Goal: Find specific page/section: Find specific page/section

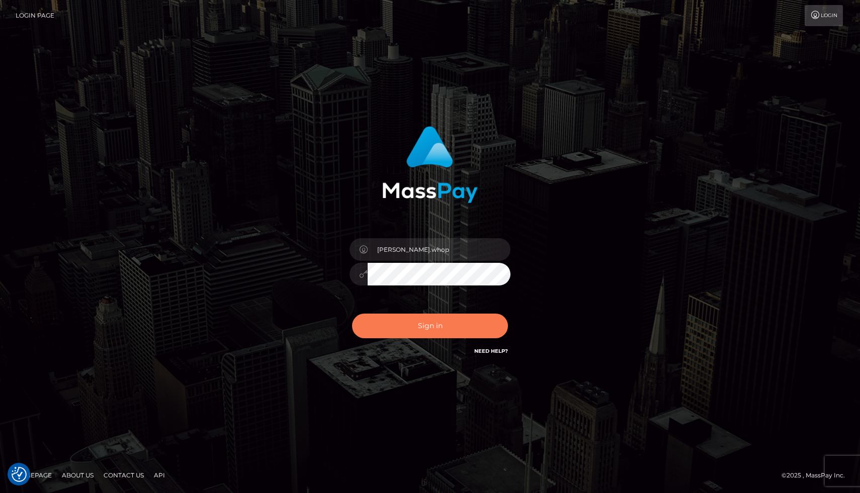
click at [442, 333] on button "Sign in" at bounding box center [430, 326] width 156 height 25
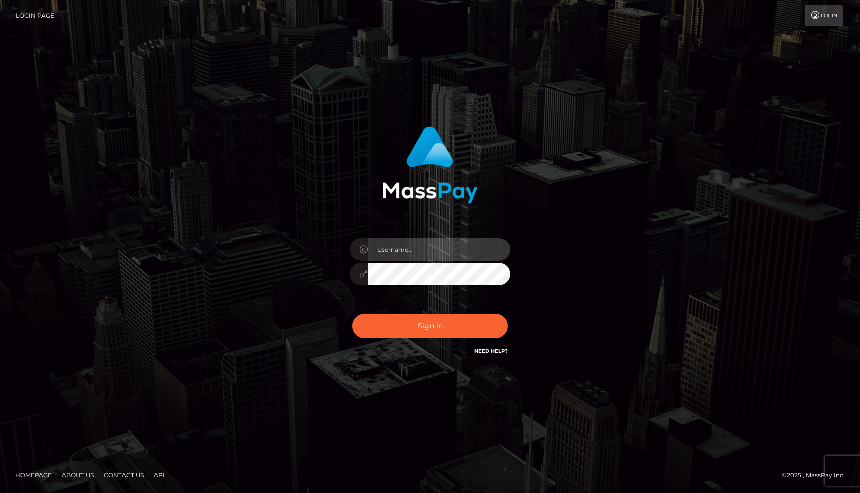
type input "[PERSON_NAME].whop"
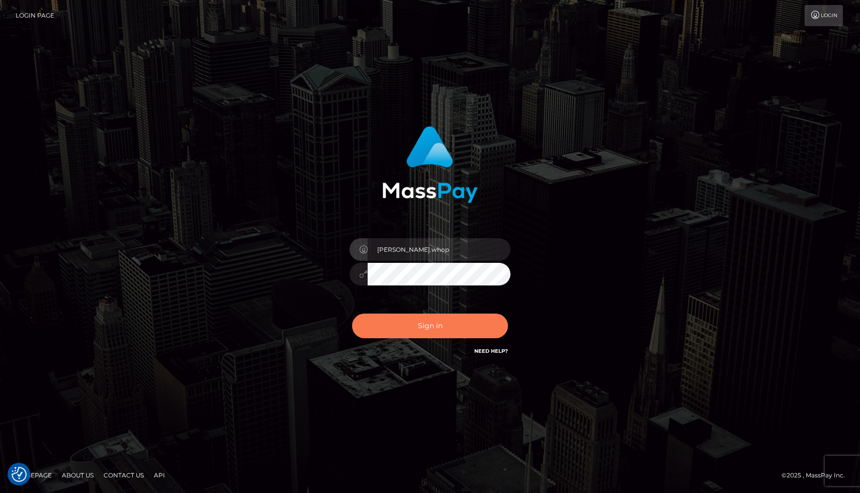
click at [426, 325] on button "Sign in" at bounding box center [430, 326] width 156 height 25
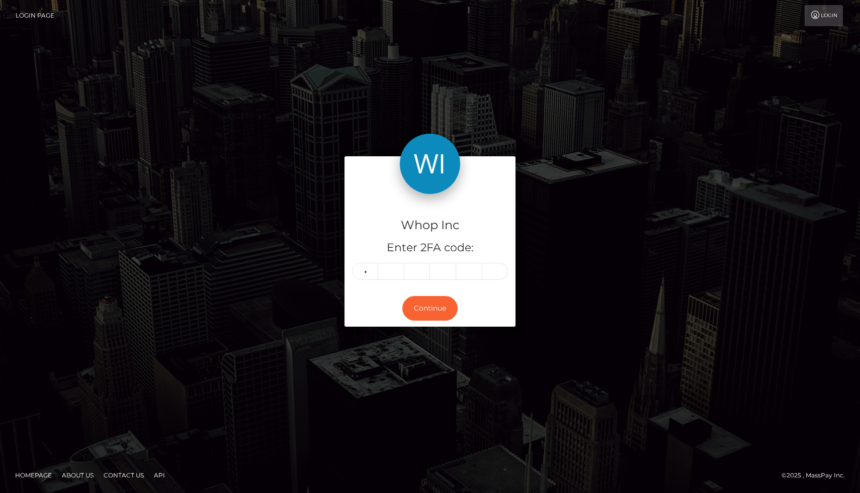
type input "6"
type input "3"
type input "2"
type input "7"
type input "6"
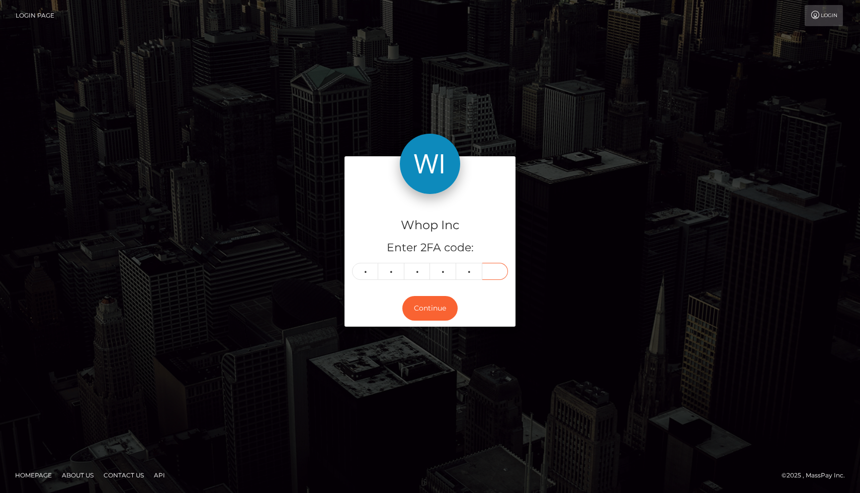
type input "6"
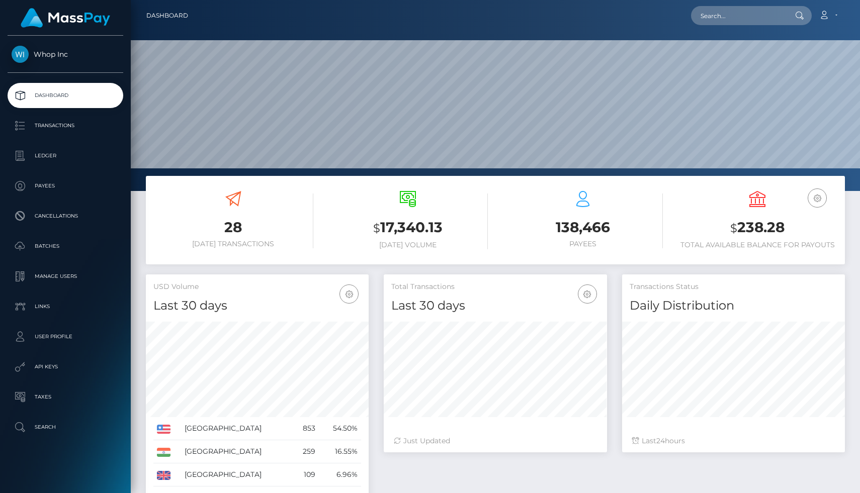
scroll to position [178, 223]
click at [58, 153] on p "Ledger" at bounding box center [66, 155] width 108 height 15
